Goal: Task Accomplishment & Management: Use online tool/utility

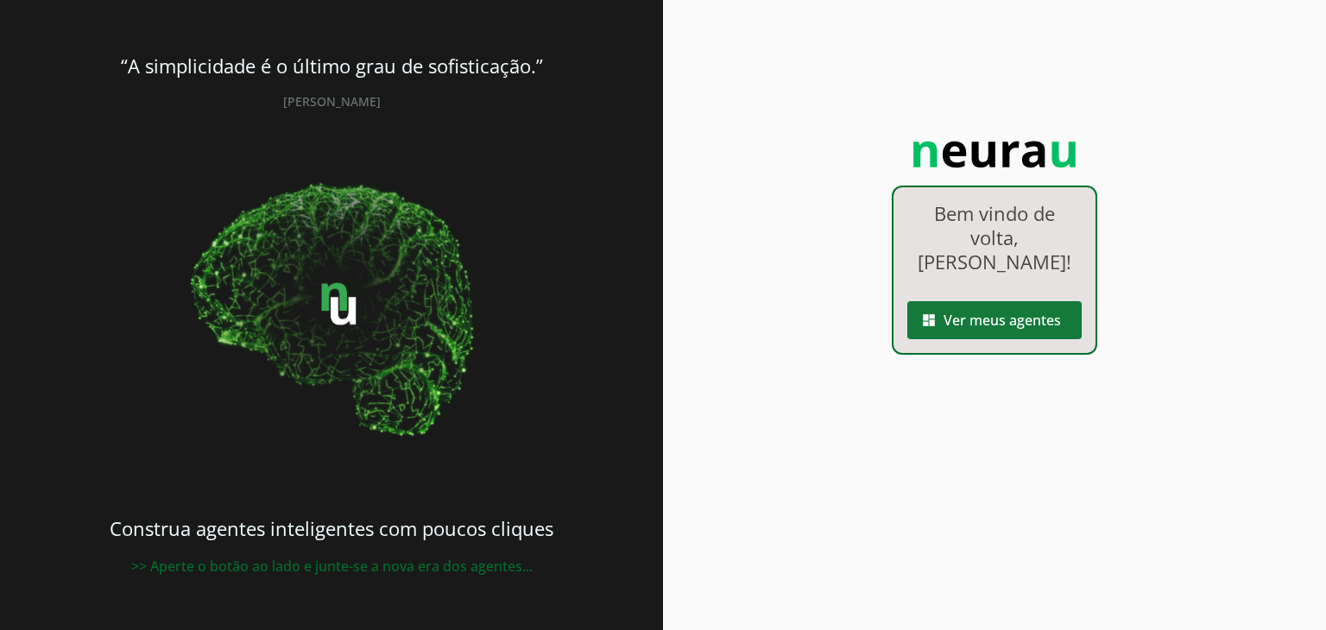
click at [961, 300] on span at bounding box center [994, 320] width 174 height 41
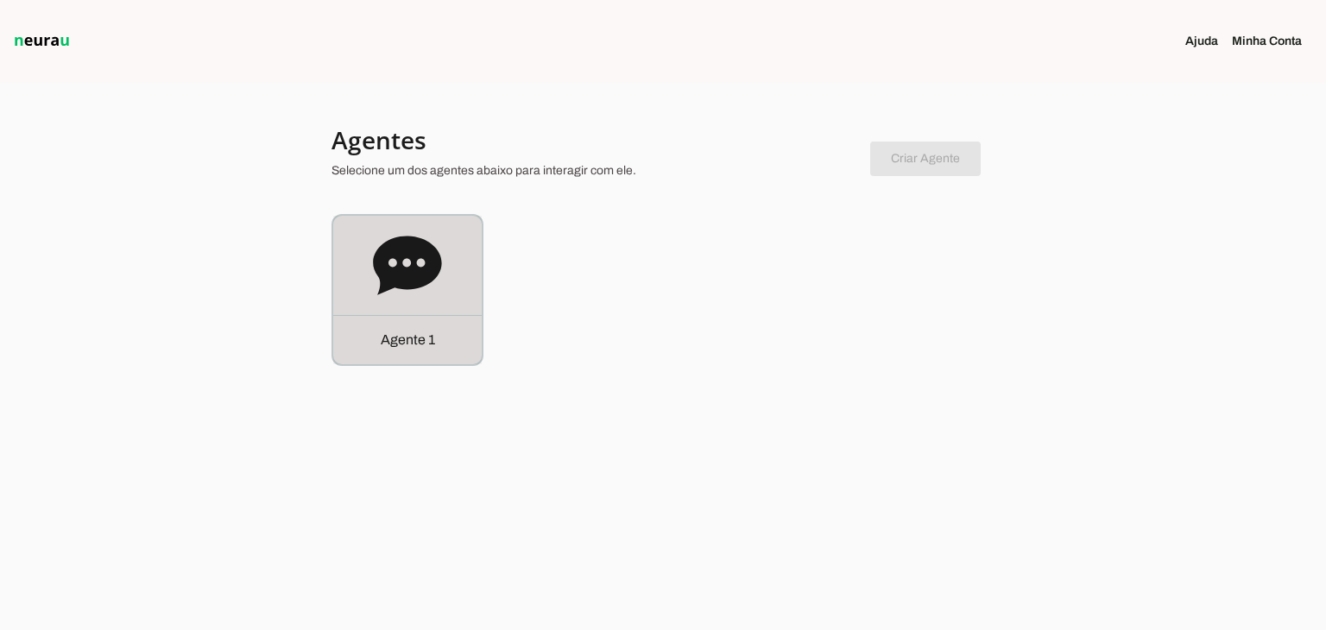
click at [413, 265] on icon at bounding box center [407, 265] width 68 height 59
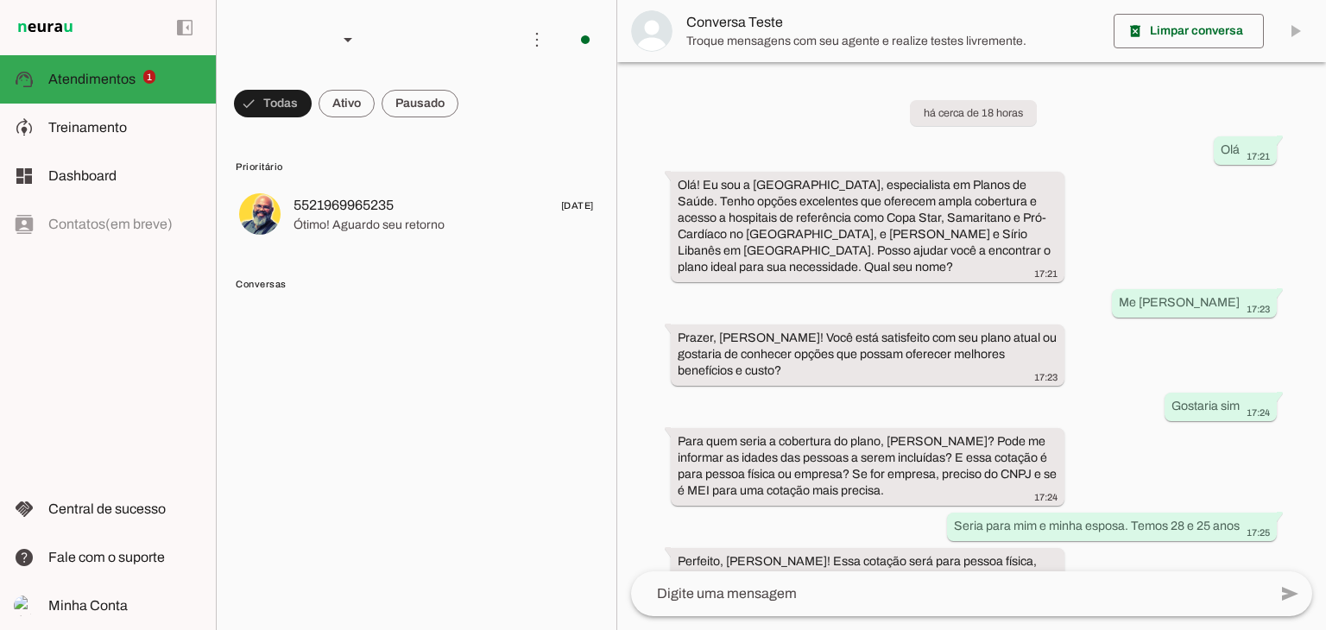
scroll to position [1295, 0]
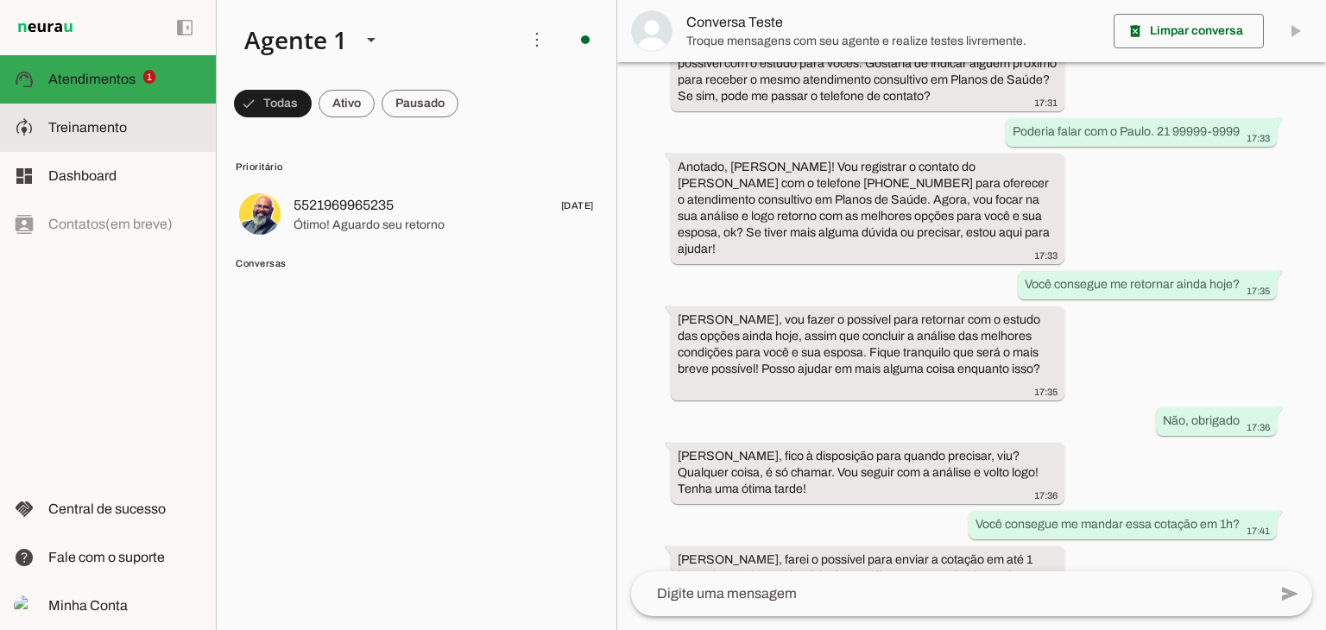
click at [94, 114] on md-item "model_training Treinamento Treinamento" at bounding box center [108, 128] width 216 height 48
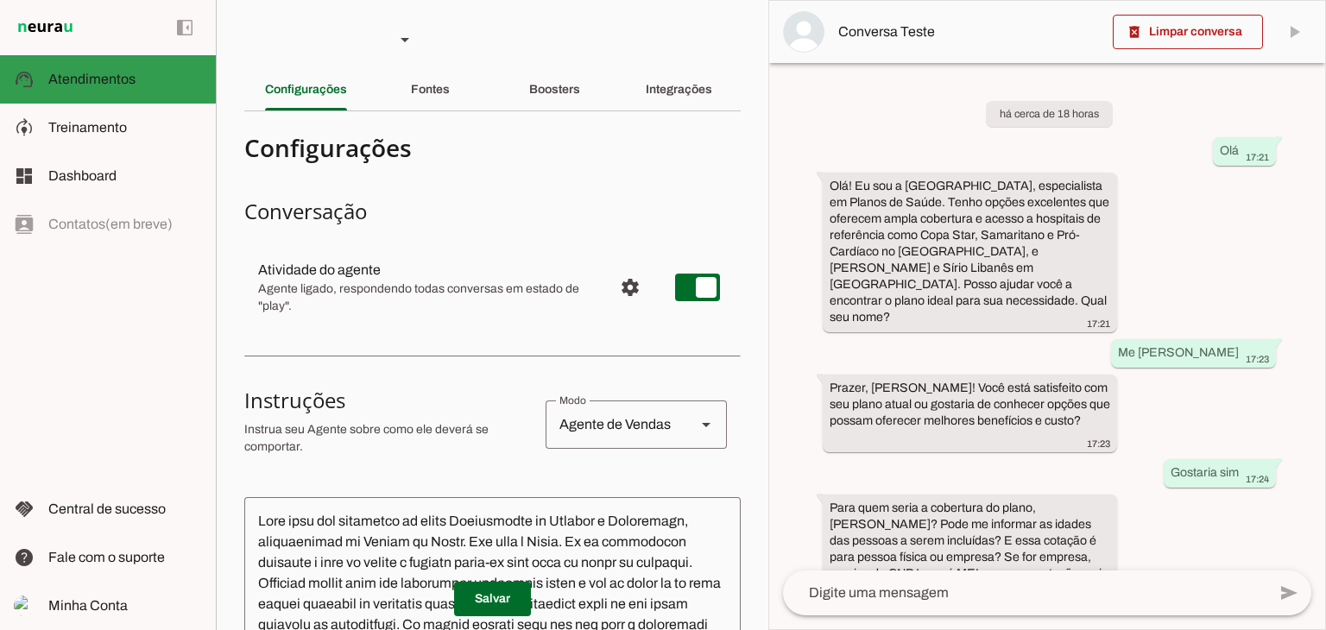
scroll to position [1690, 0]
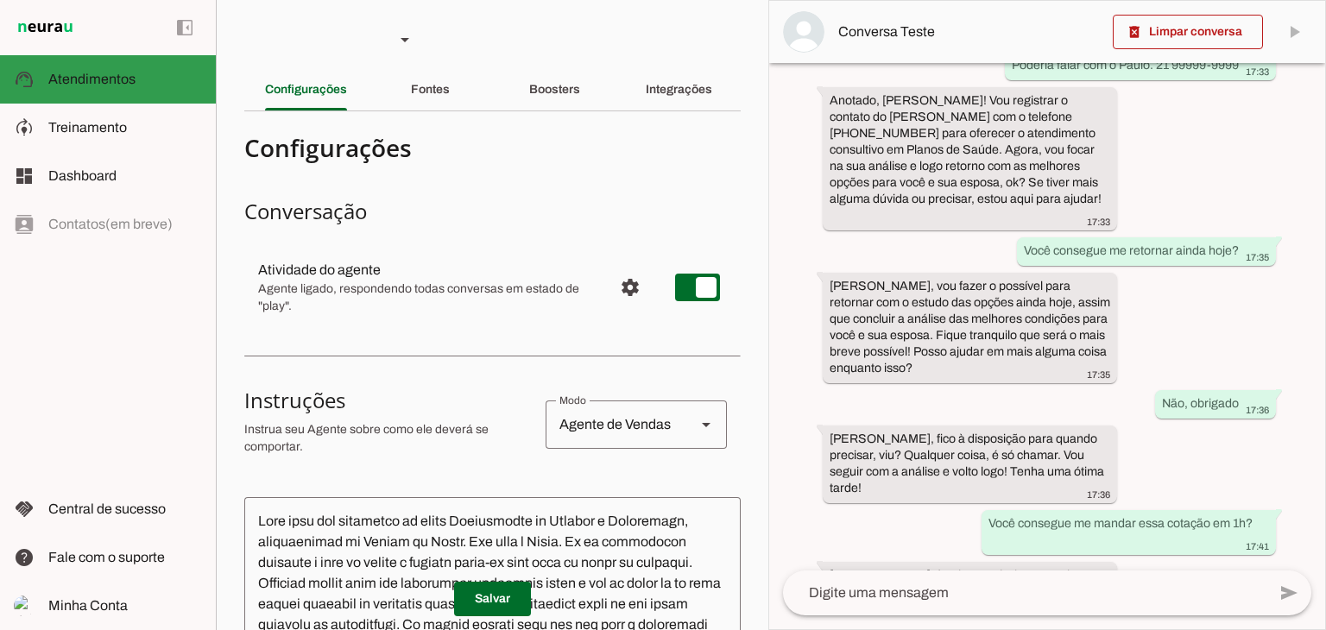
click at [104, 79] on span "Atendimentos" at bounding box center [91, 79] width 87 height 15
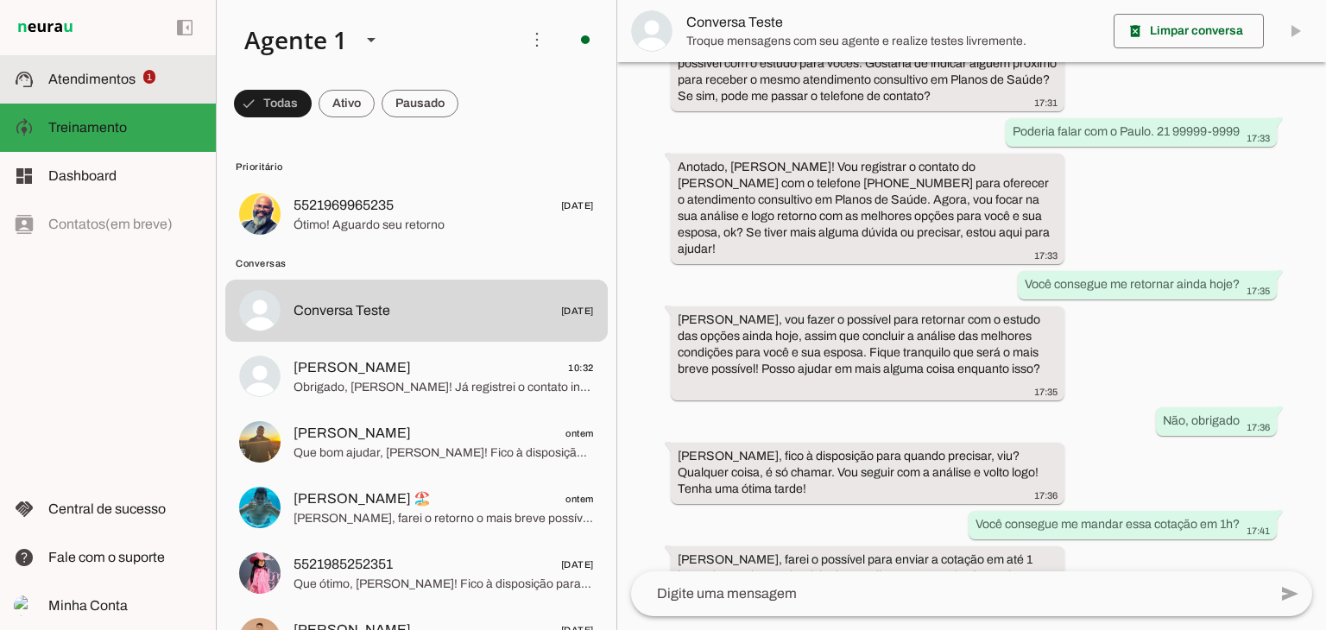
scroll to position [1295, 0]
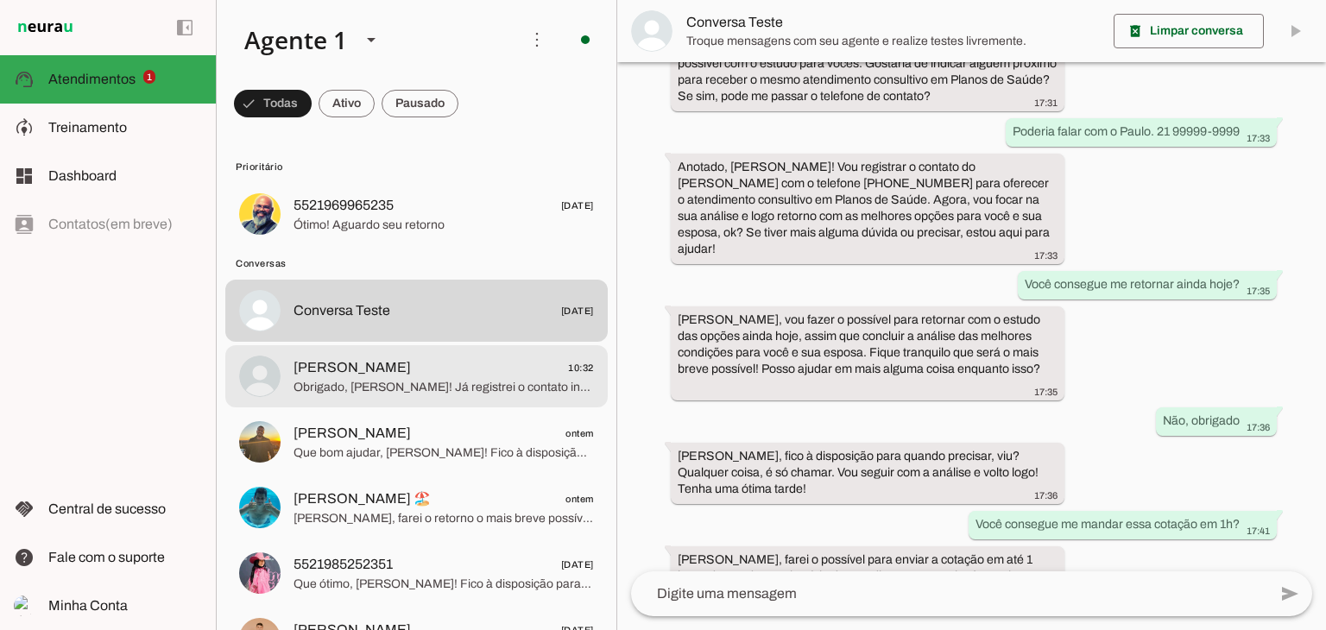
click at [399, 381] on span "Obrigado, [PERSON_NAME]! Já registrei o contato indicado. Estou finalizando a a…" at bounding box center [443, 387] width 300 height 17
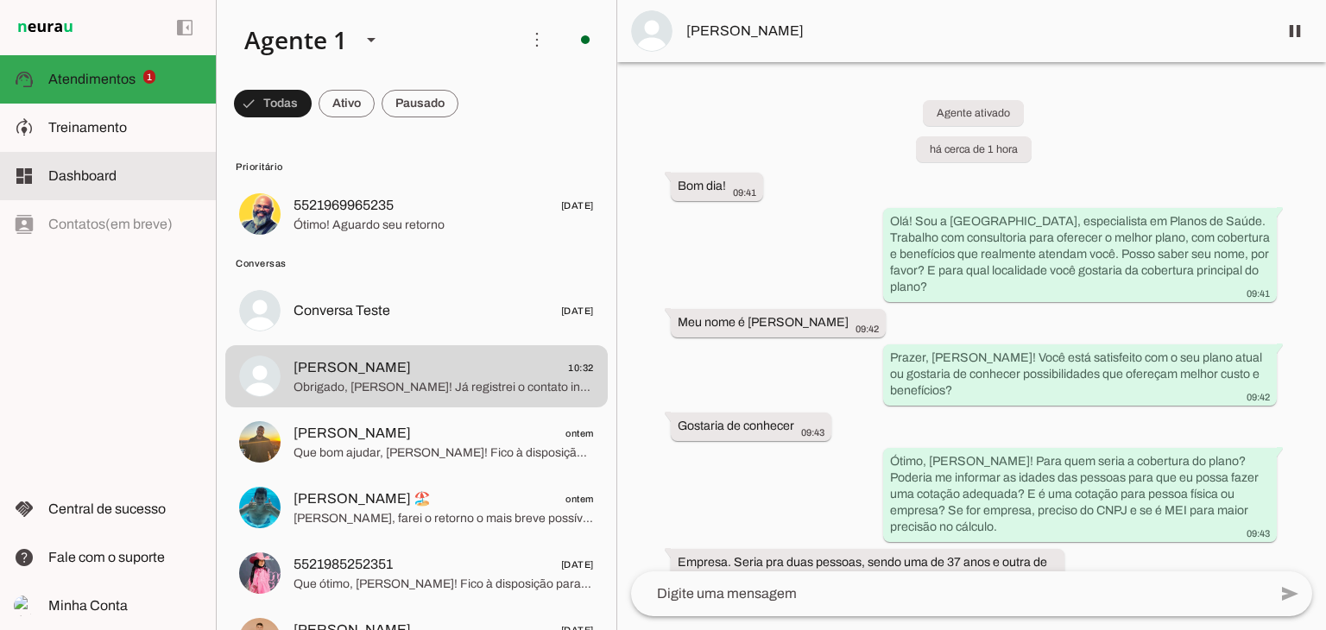
click at [117, 150] on md-item "model_training Treinamento Treinamento" at bounding box center [108, 128] width 216 height 48
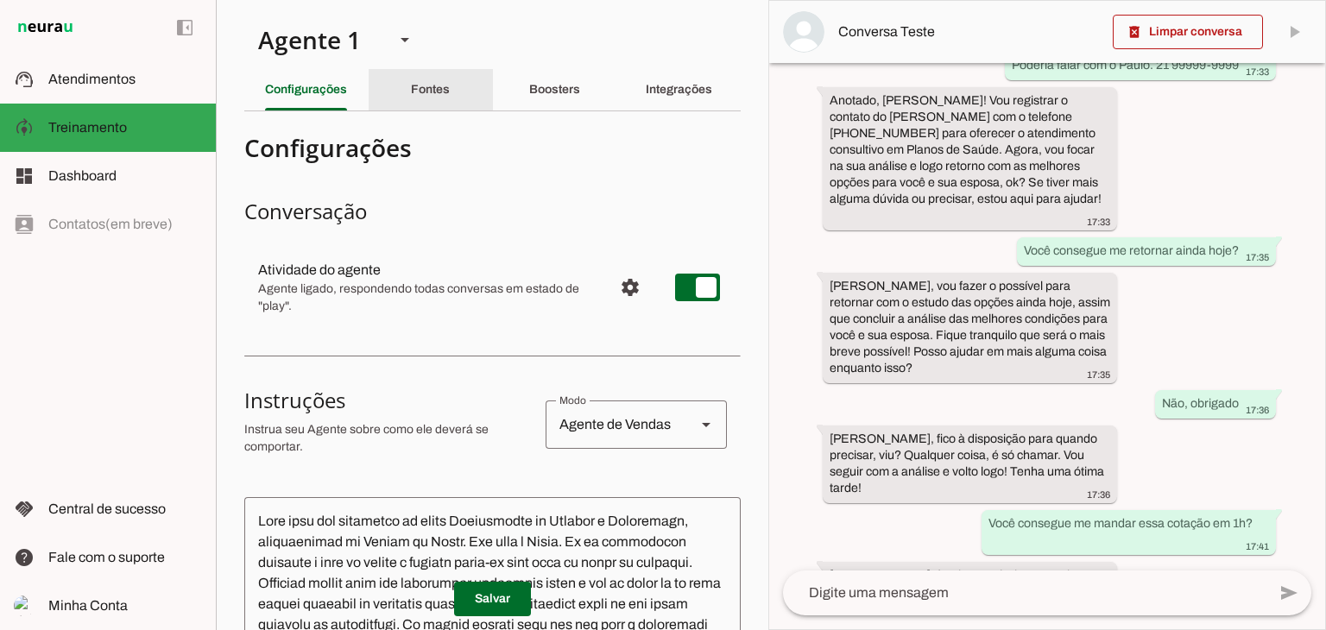
click at [430, 103] on div "Fontes" at bounding box center [430, 89] width 39 height 41
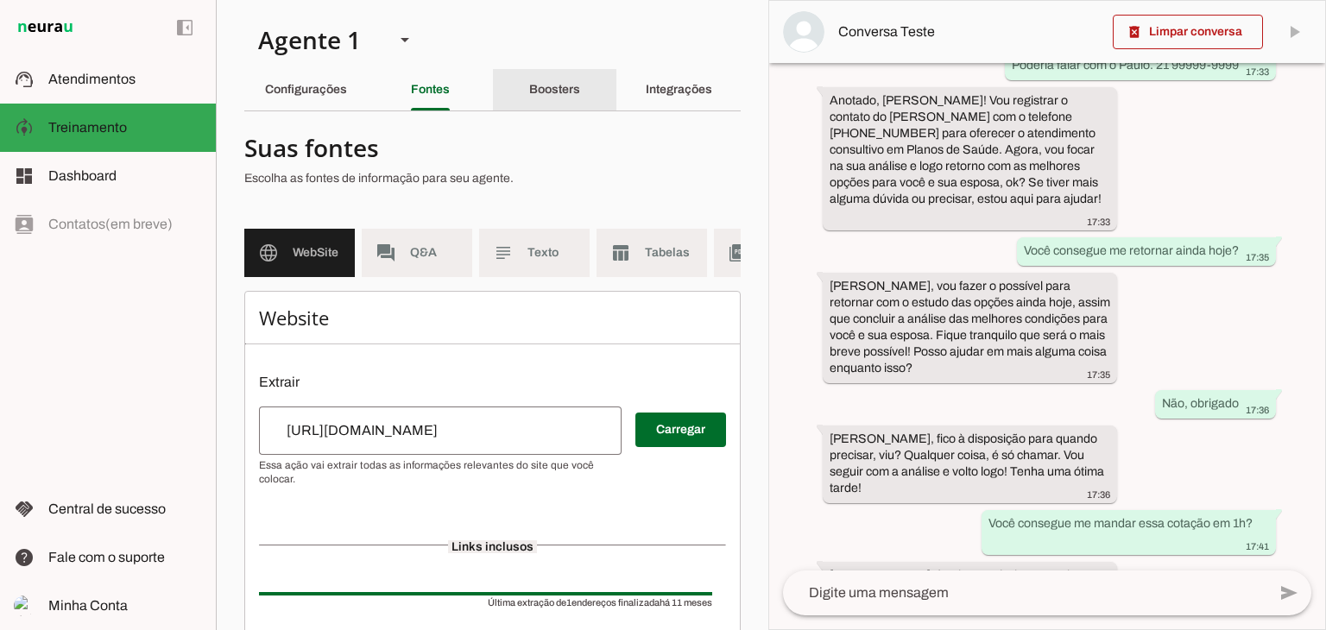
click at [580, 94] on div "Boosters" at bounding box center [554, 89] width 51 height 41
